Goal: Complete application form

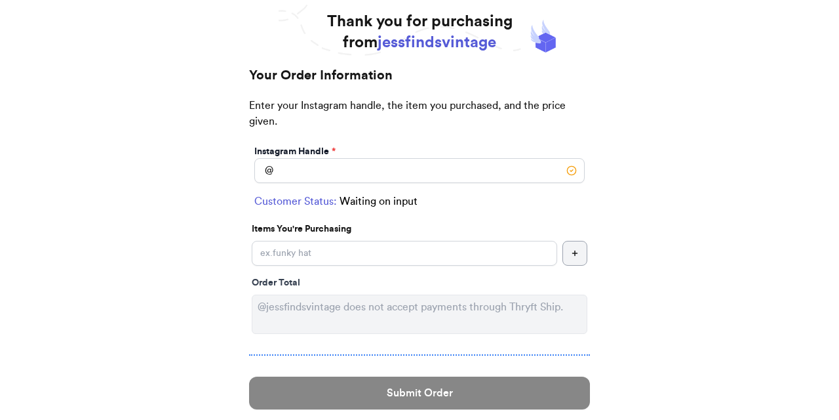
scroll to position [81, 0]
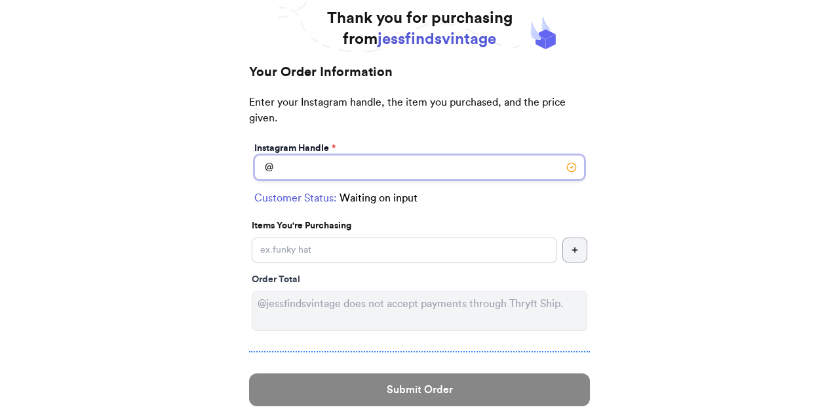
click at [387, 172] on input "Instagram Handle *" at bounding box center [419, 167] width 330 height 25
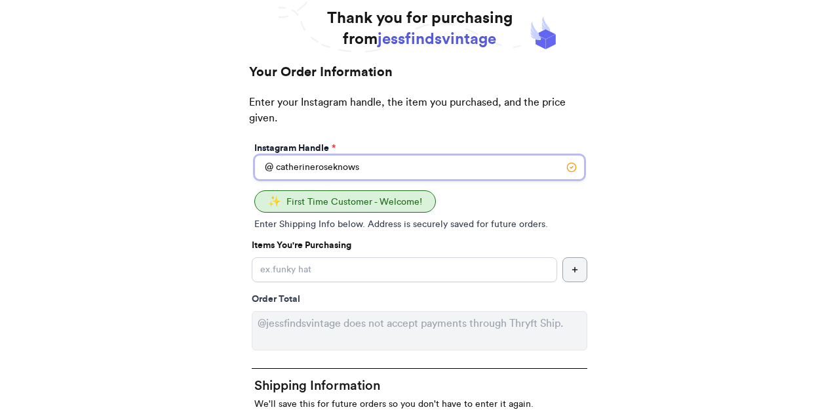
type input "catherineroseknows"
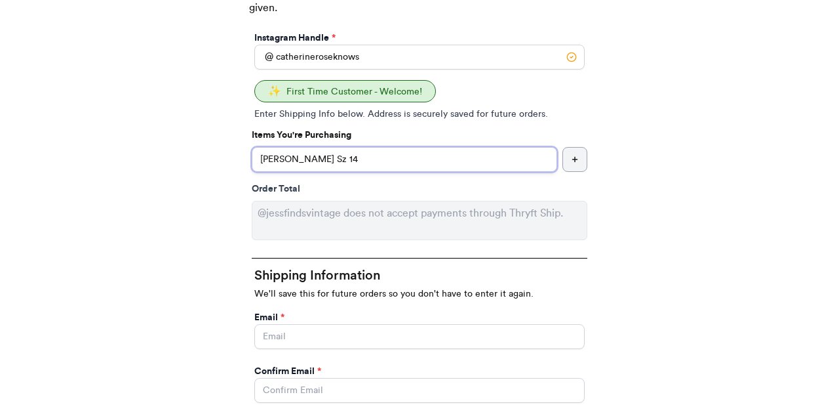
scroll to position [192, 0]
type input "[PERSON_NAME] Sz 14"
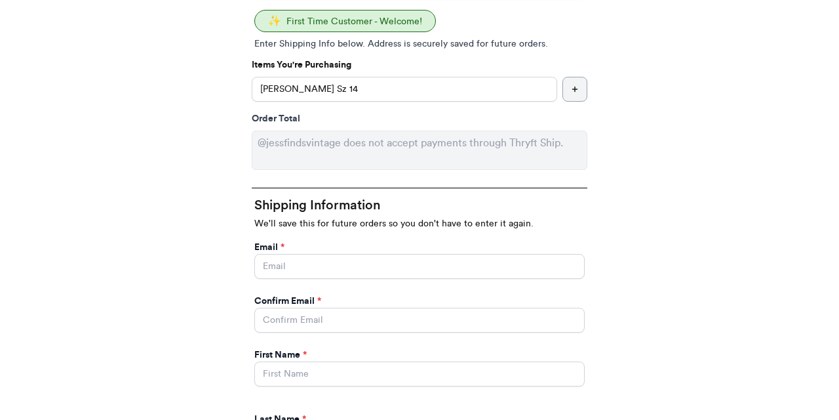
scroll to position [263, 0]
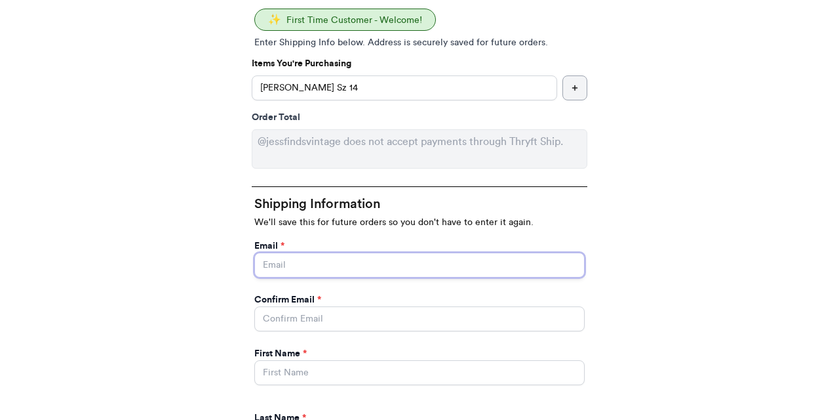
click at [304, 265] on input "Instagram Handle *" at bounding box center [419, 264] width 330 height 25
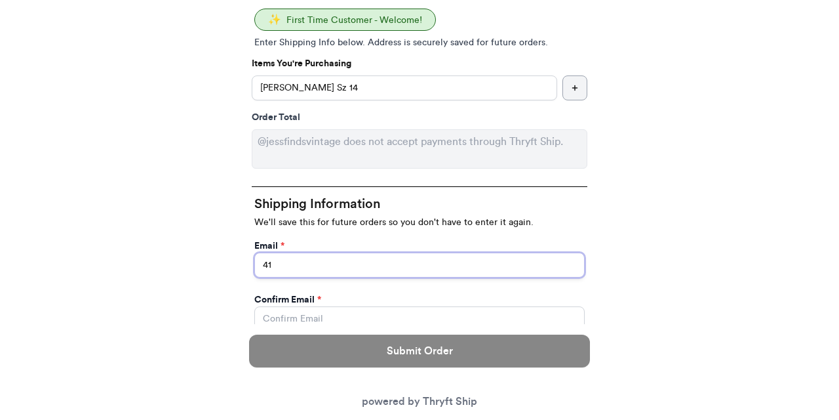
type input "4"
type input "[EMAIL_ADDRESS][DOMAIN_NAME]"
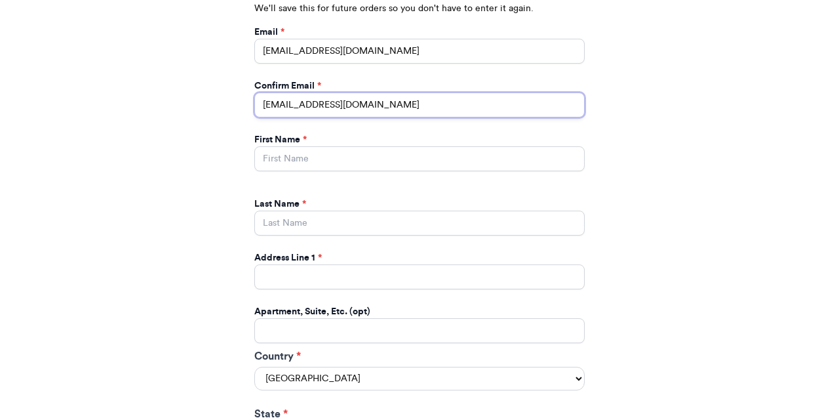
scroll to position [481, 0]
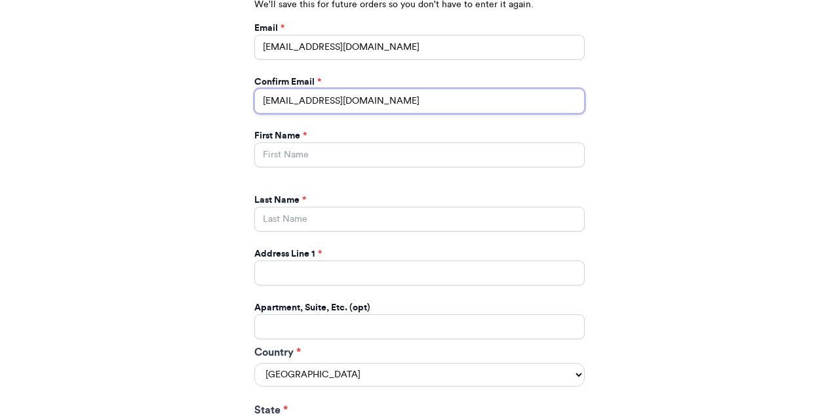
type input "[EMAIL_ADDRESS][DOMAIN_NAME]"
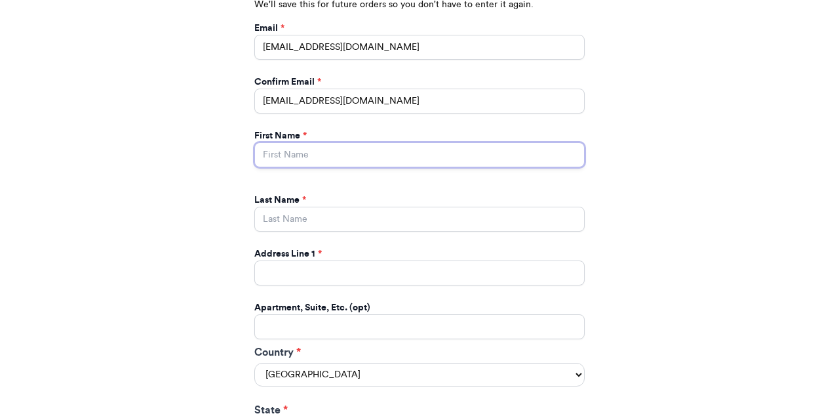
click at [419, 151] on input "Instagram Handle *" at bounding box center [419, 154] width 330 height 25
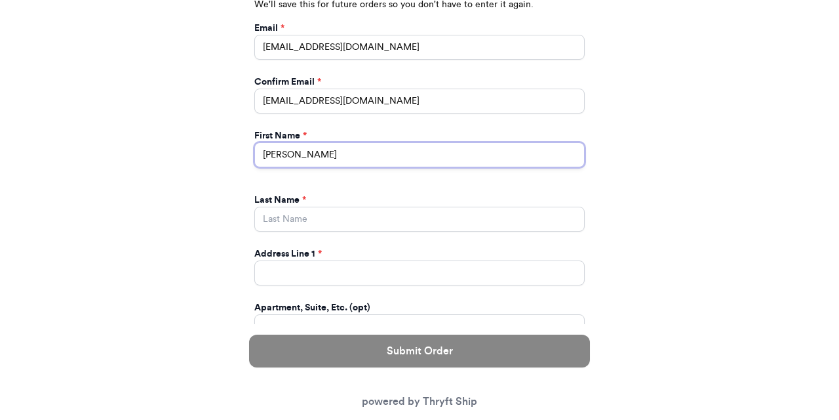
type input "[PERSON_NAME]"
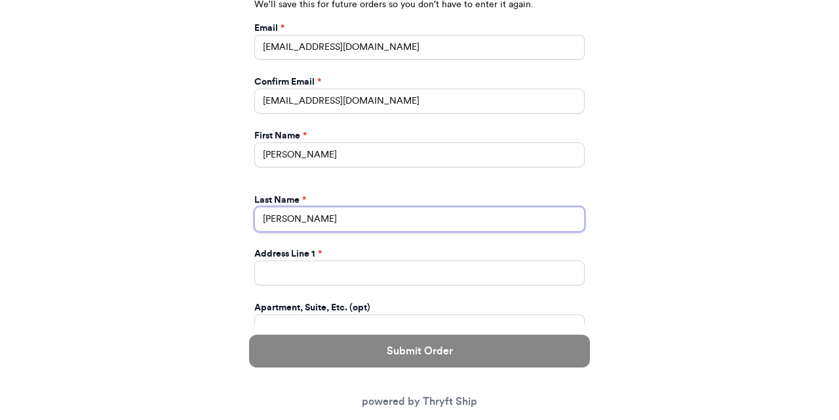
type input "[PERSON_NAME]"
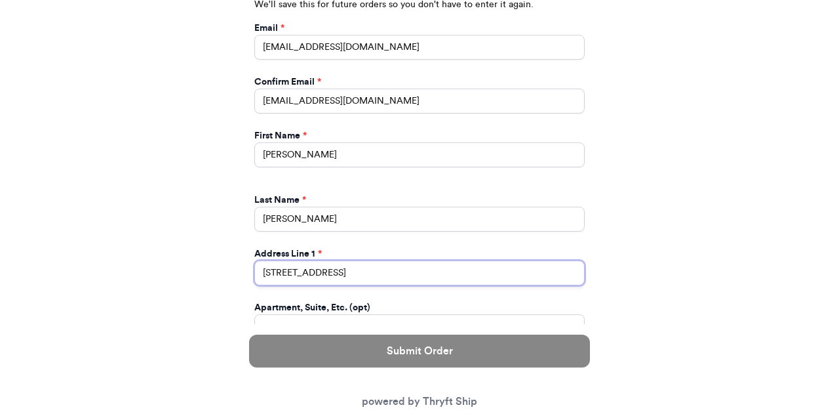
type input "[STREET_ADDRESS]"
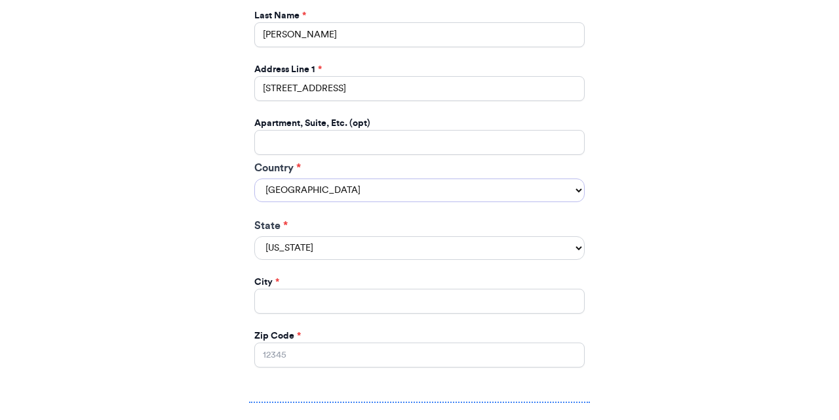
scroll to position [670, 0]
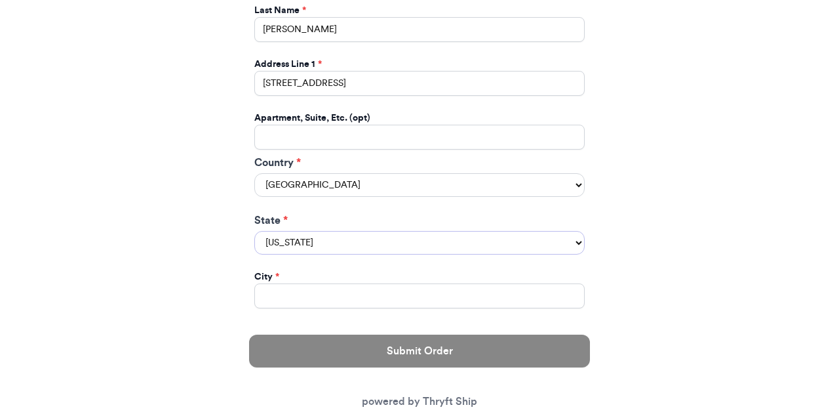
click at [340, 241] on select "[US_STATE] [US_STATE] [US_STATE] [US_STATE] [US_STATE] [US_STATE] [US_STATE] [U…" at bounding box center [419, 243] width 330 height 24
select select "MD"
click at [254, 232] on select "[US_STATE] [US_STATE] [US_STATE] [US_STATE] [US_STATE] [US_STATE] [US_STATE] [U…" at bounding box center [419, 243] width 330 height 24
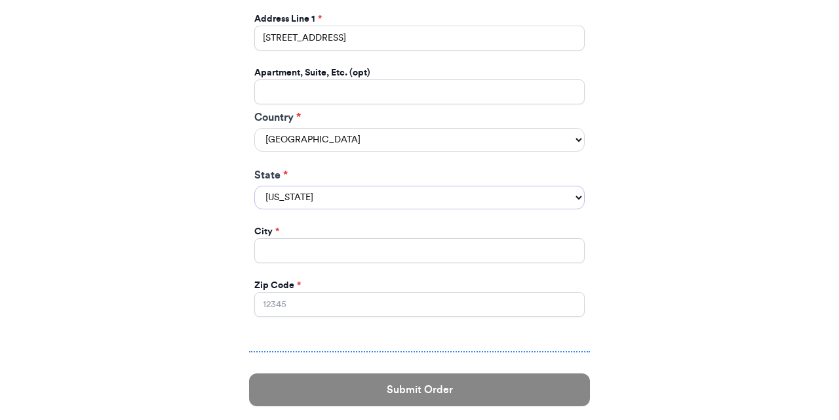
scroll to position [727, 0]
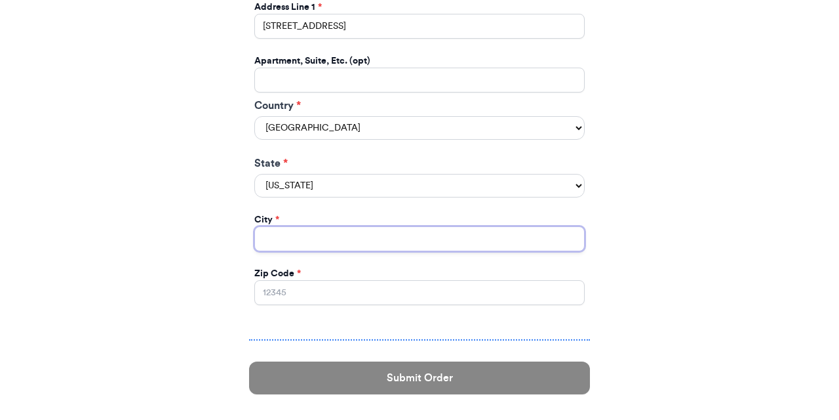
click at [310, 241] on input "Instagram Handle *" at bounding box center [419, 238] width 330 height 25
type input "[GEOGRAPHIC_DATA]"
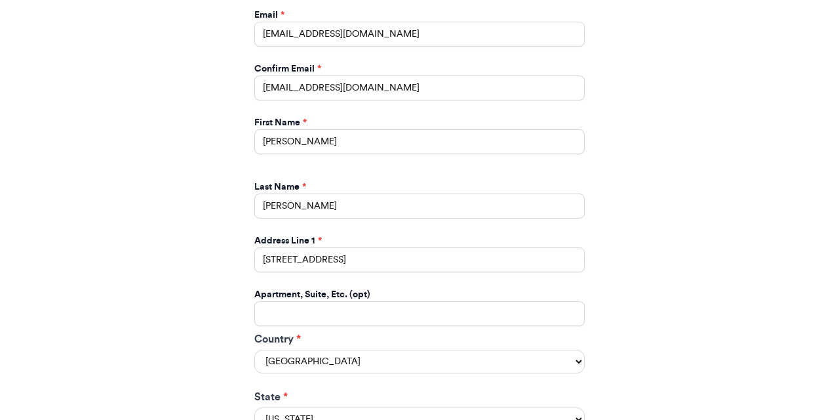
scroll to position [441, 0]
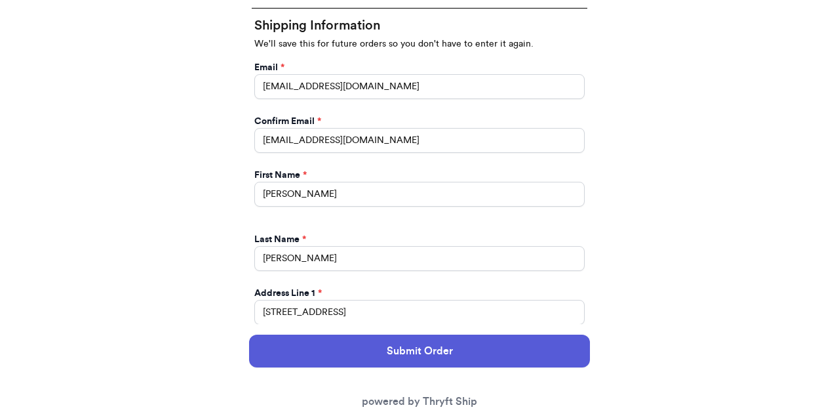
type input "21211"
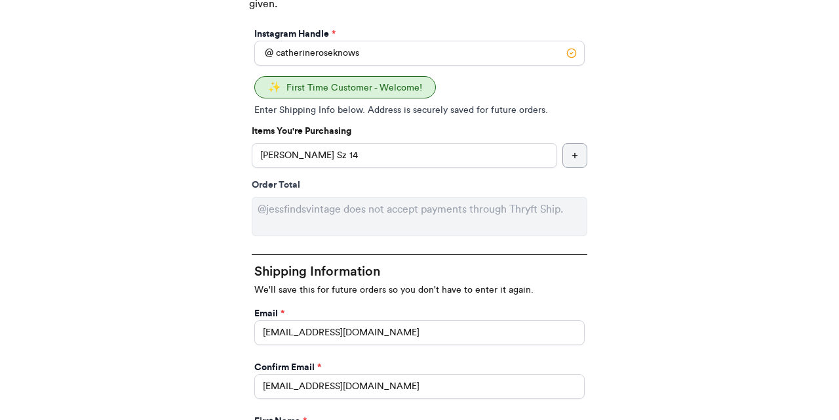
scroll to position [129, 0]
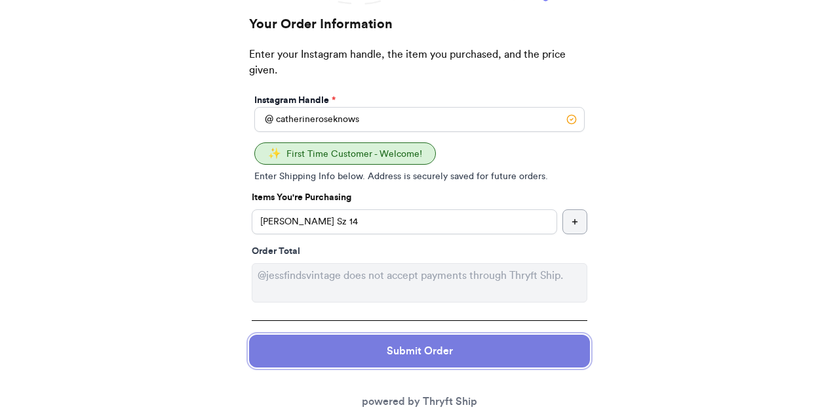
click at [422, 348] on button "Submit Order" at bounding box center [419, 350] width 341 height 33
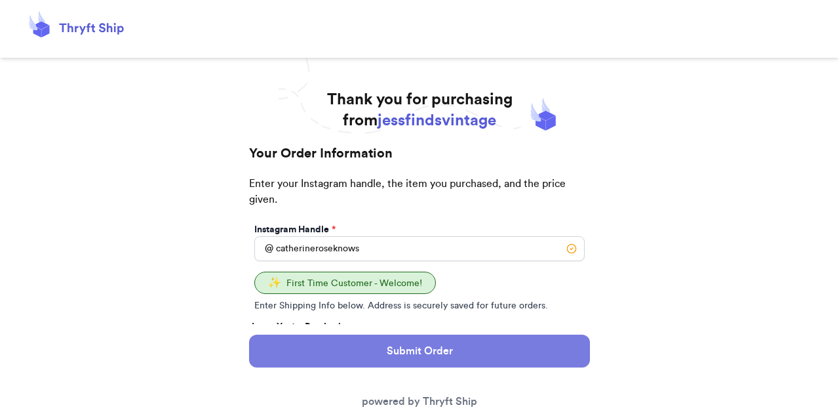
select select "MD"
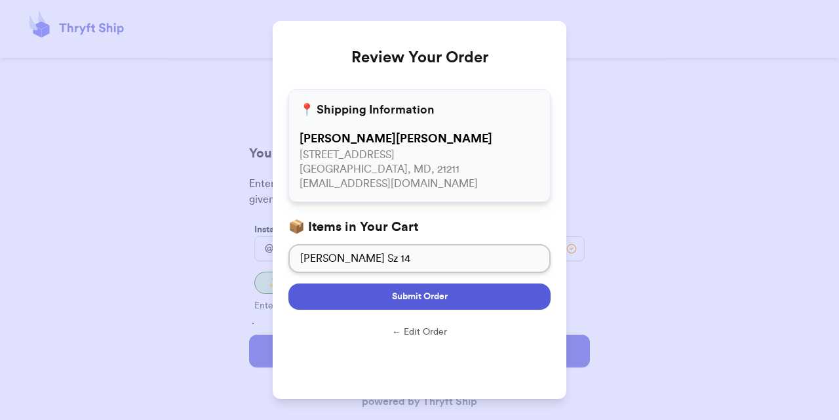
click at [423, 296] on span "Submit Order" at bounding box center [420, 296] width 56 height 13
